Goal: Task Accomplishment & Management: Use online tool/utility

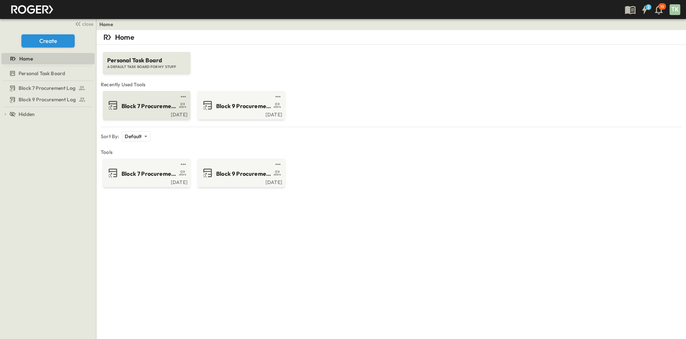
click at [133, 103] on span "Block 7 Procurement Log" at bounding box center [149, 106] width 55 height 8
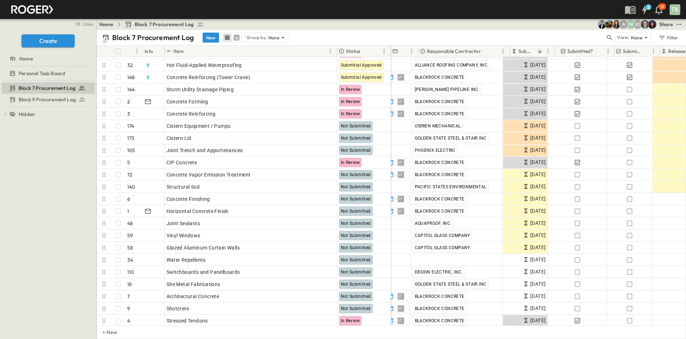
scroll to position [107, 0]
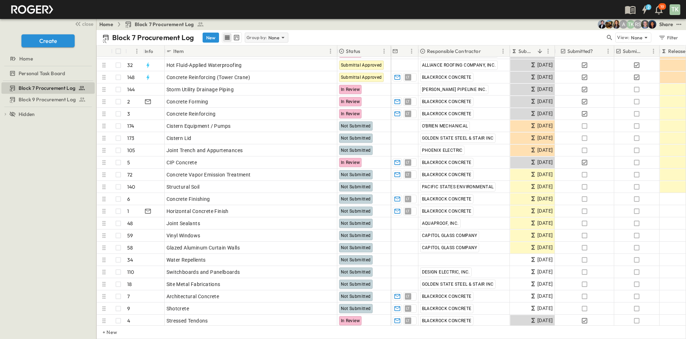
click at [263, 36] on p "Group by:" at bounding box center [257, 37] width 20 height 7
click at [264, 70] on p "Responsible Contractor" at bounding box center [266, 72] width 40 height 14
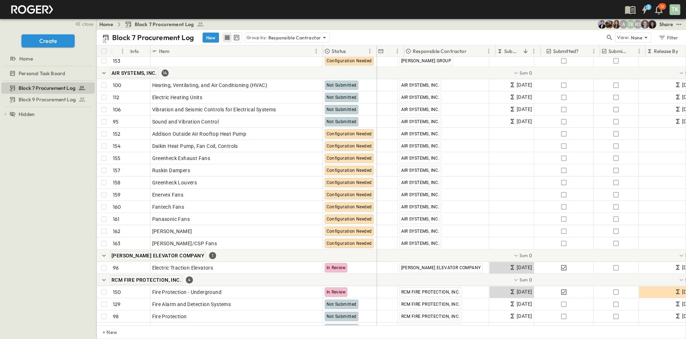
scroll to position [1716, 0]
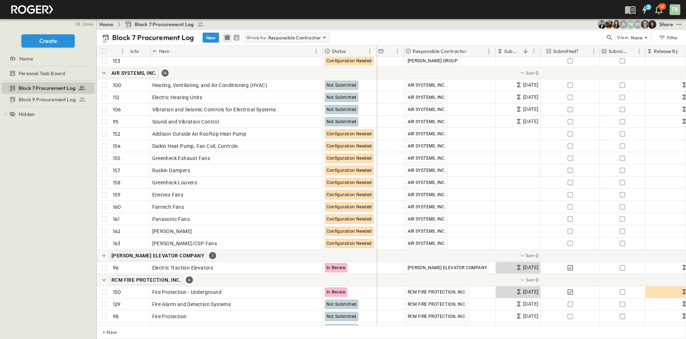
click at [300, 36] on p "Responsible Contractor" at bounding box center [295, 37] width 53 height 7
click at [287, 50] on div "None" at bounding box center [286, 48] width 83 height 10
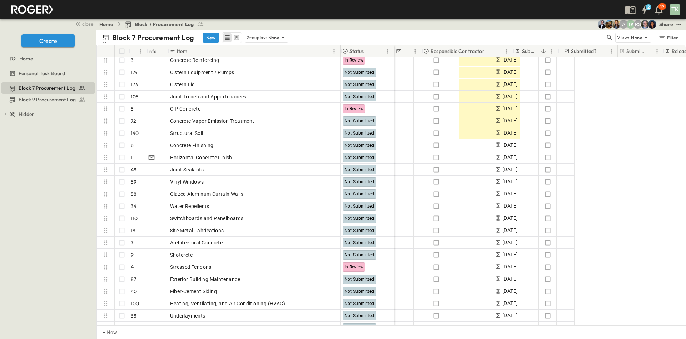
scroll to position [161, 0]
